Goal: Information Seeking & Learning: Learn about a topic

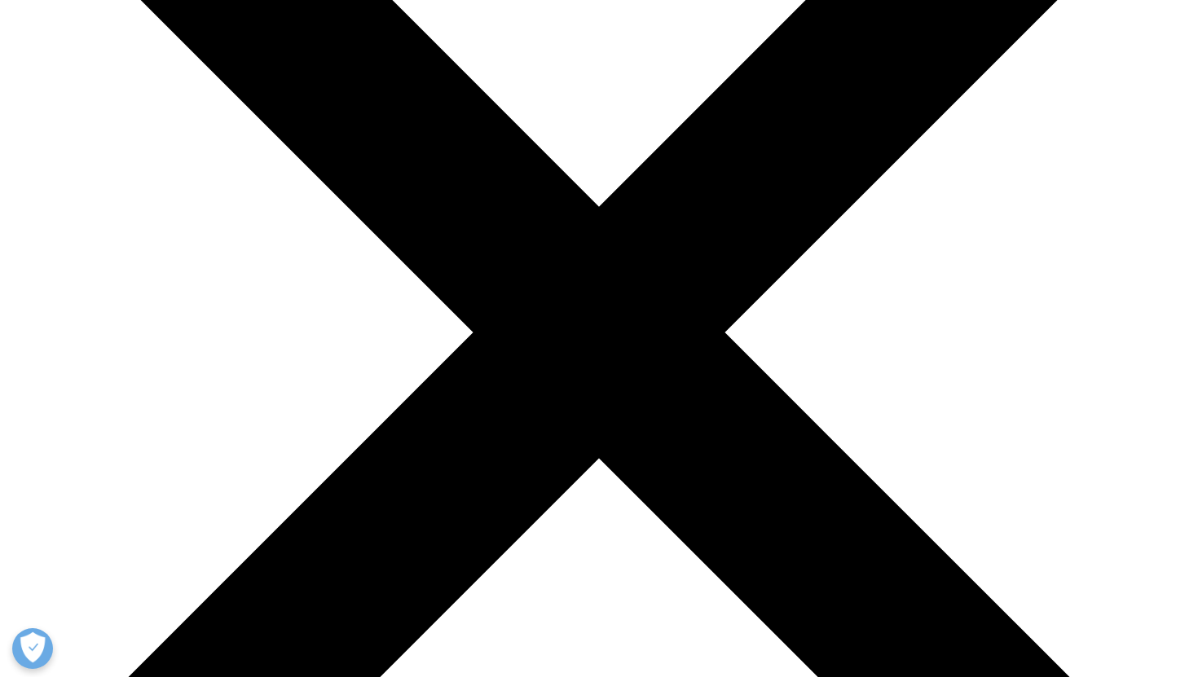
scroll to position [282, 0]
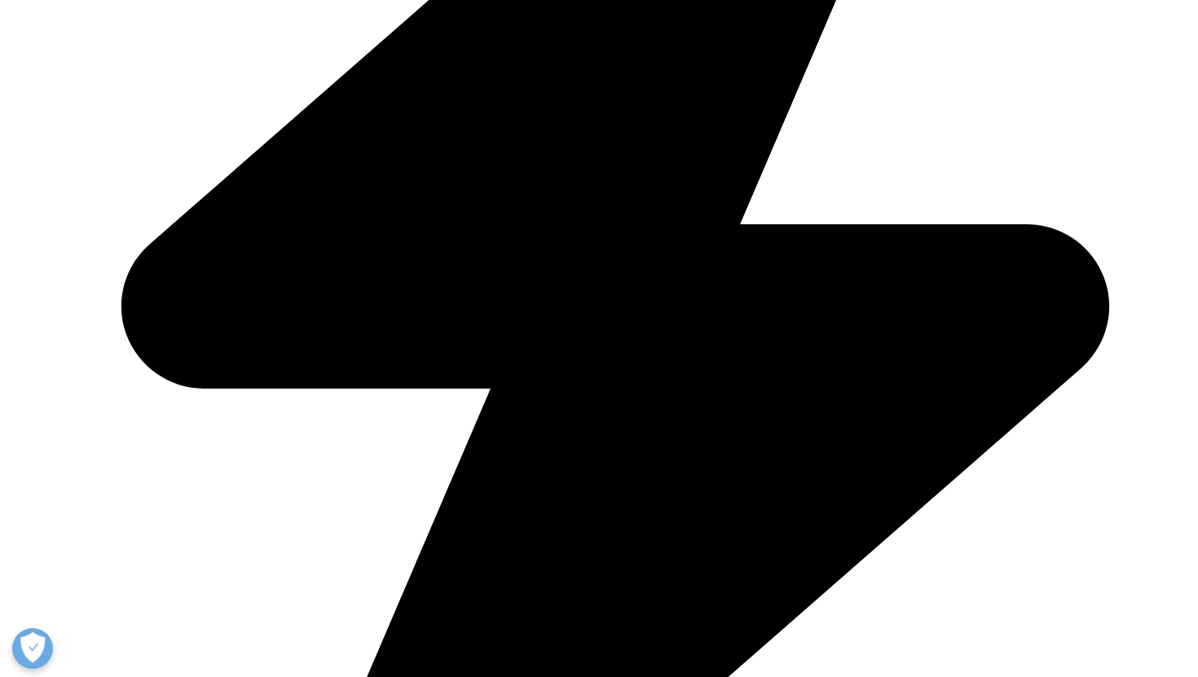
scroll to position [1215, 0]
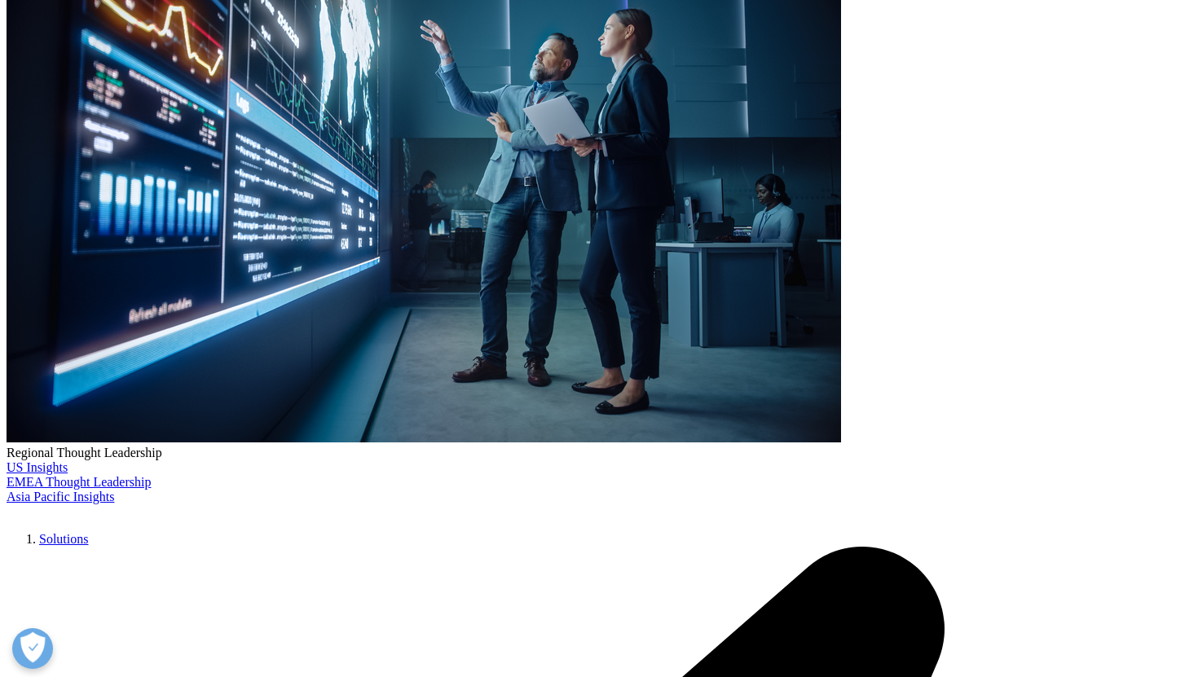
click at [610, 525] on link "Our Expertise" at bounding box center [572, 525] width 75 height 15
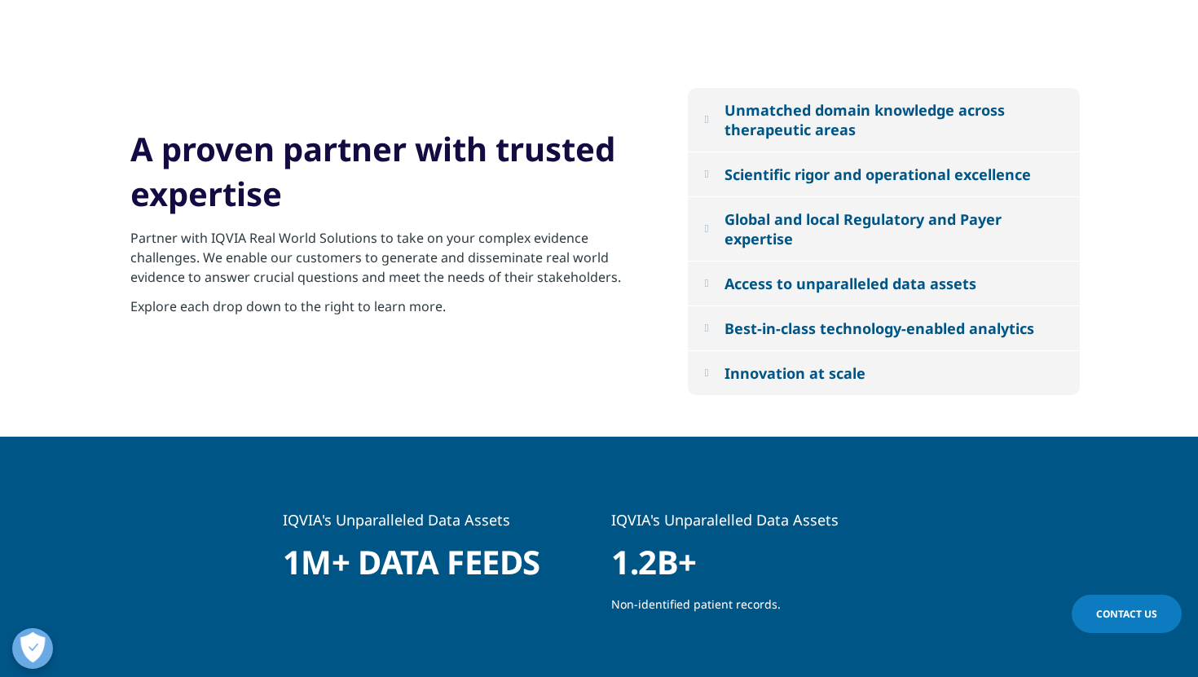
scroll to position [1844, 0]
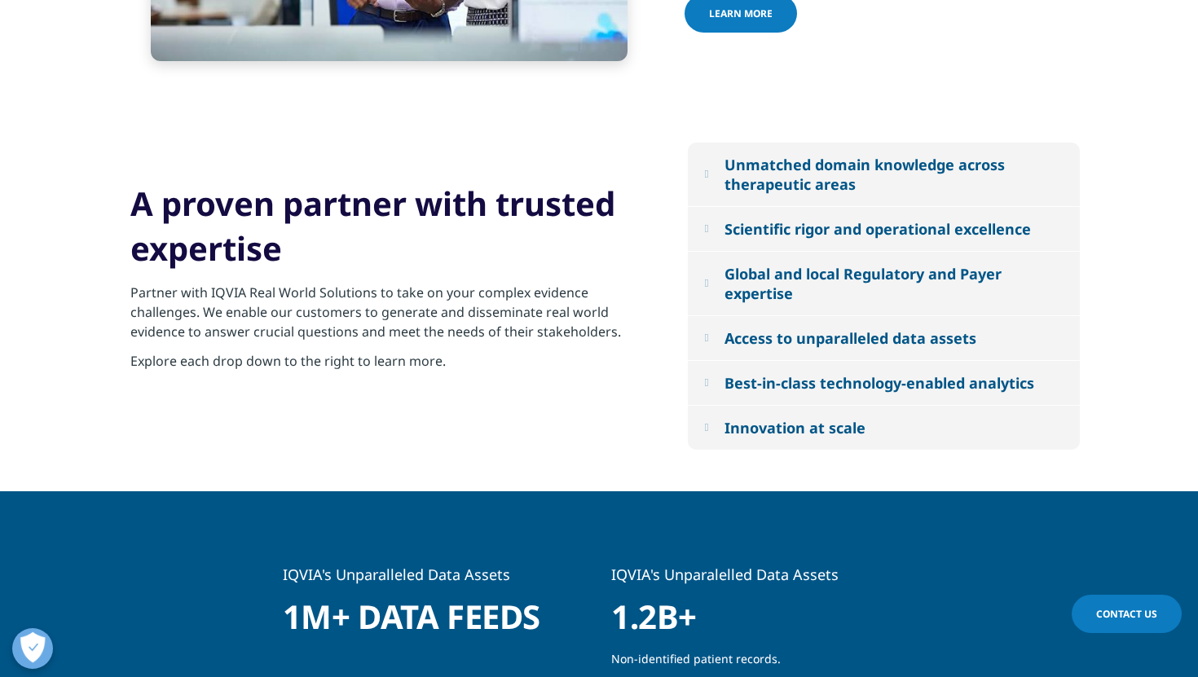
click at [739, 376] on div "Best-in-class technology-enabled analytics" at bounding box center [880, 383] width 310 height 20
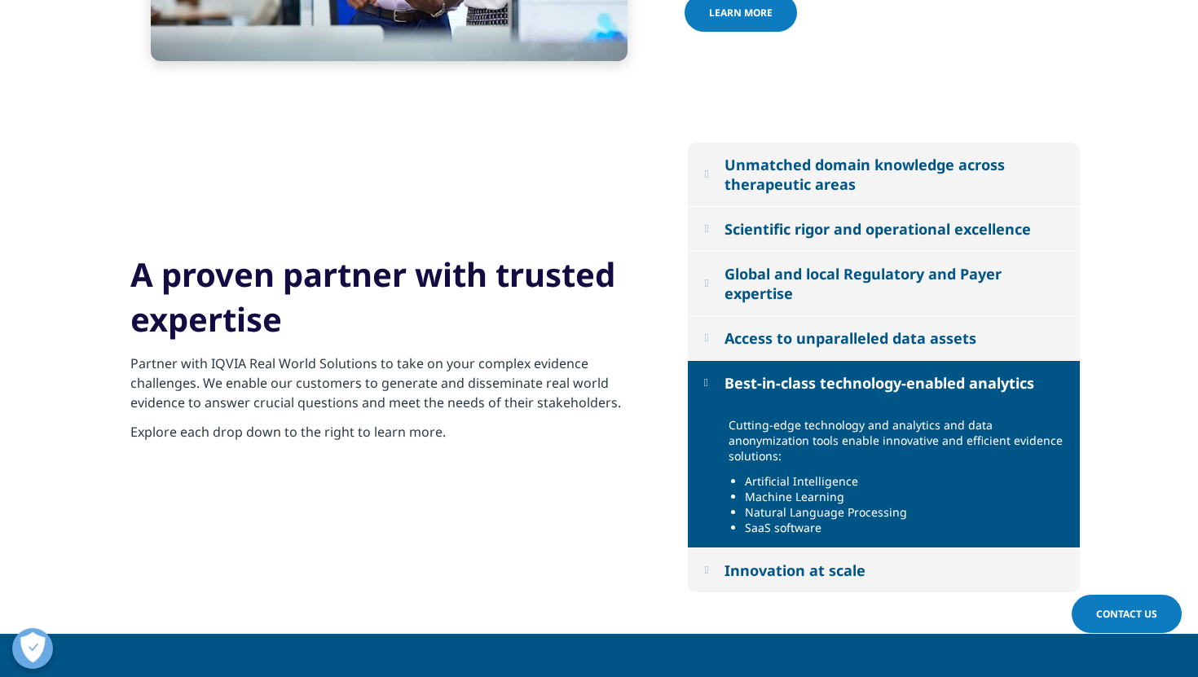
click at [747, 566] on div "Innovation at scale" at bounding box center [795, 571] width 141 height 20
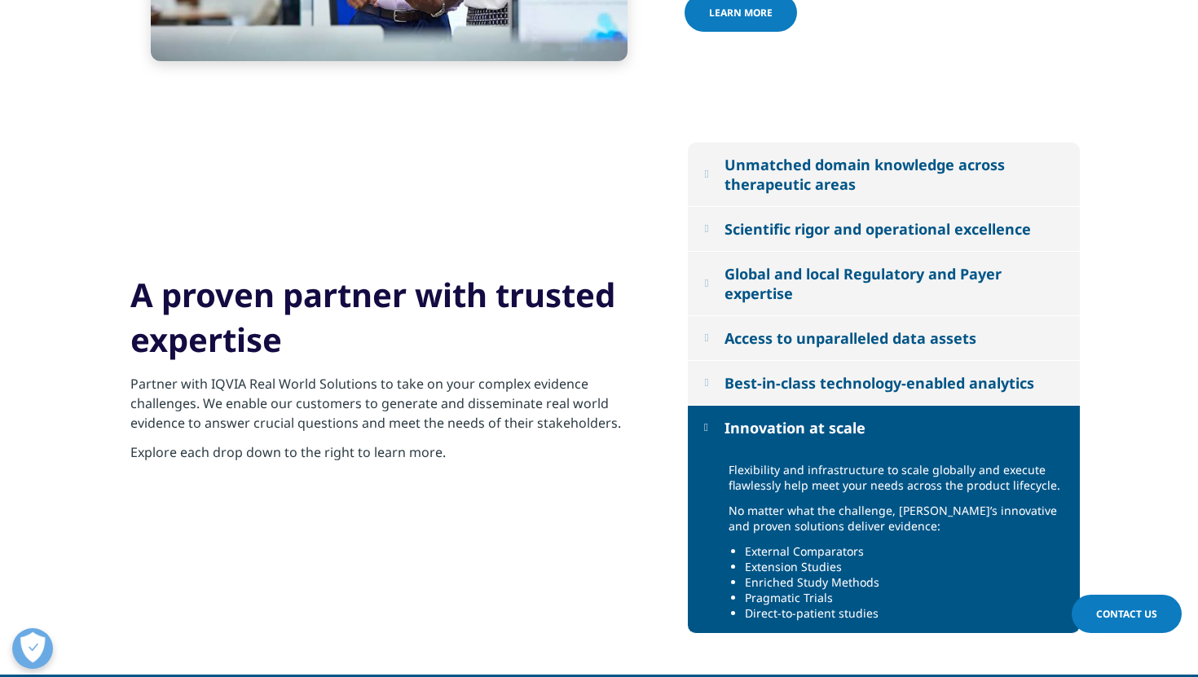
click at [734, 341] on div "Access to unparalleled data assets" at bounding box center [851, 338] width 252 height 20
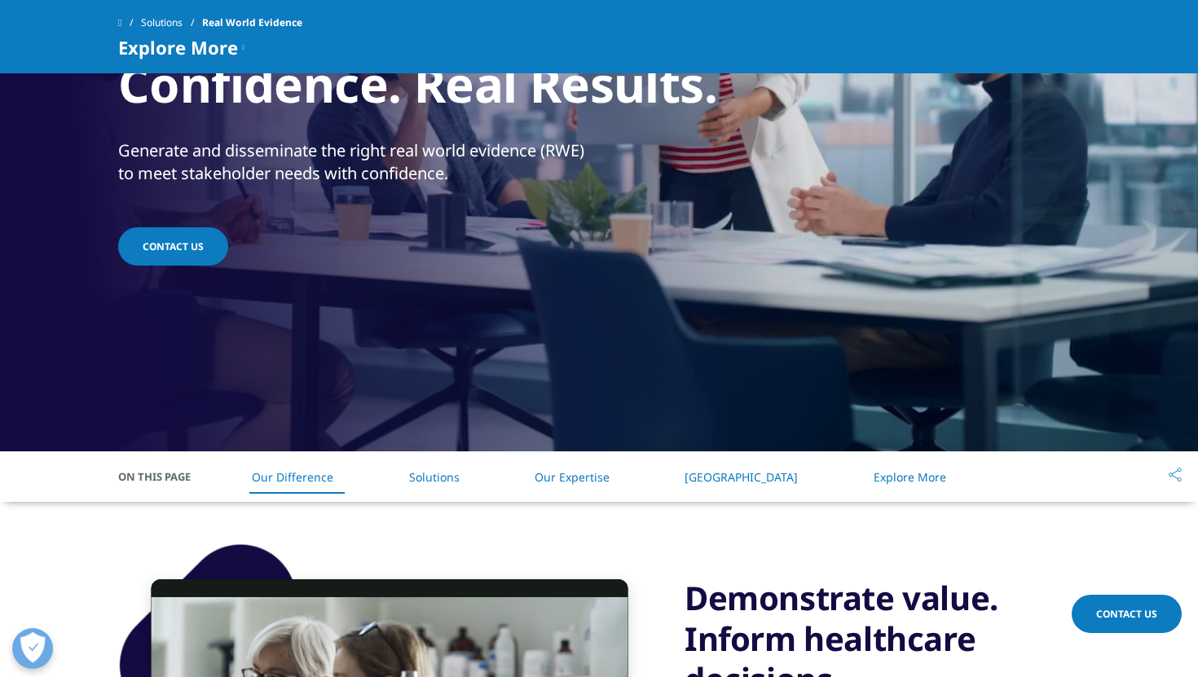
scroll to position [772, 0]
